Goal: Check status: Check status

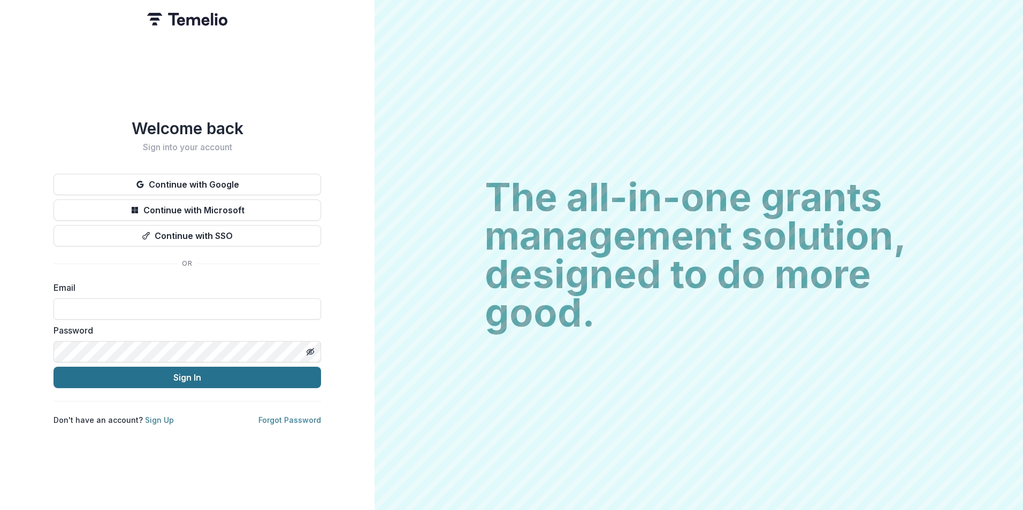
type input "**********"
click at [151, 369] on button "Sign In" at bounding box center [186, 377] width 267 height 21
